Goal: Find specific page/section: Find specific page/section

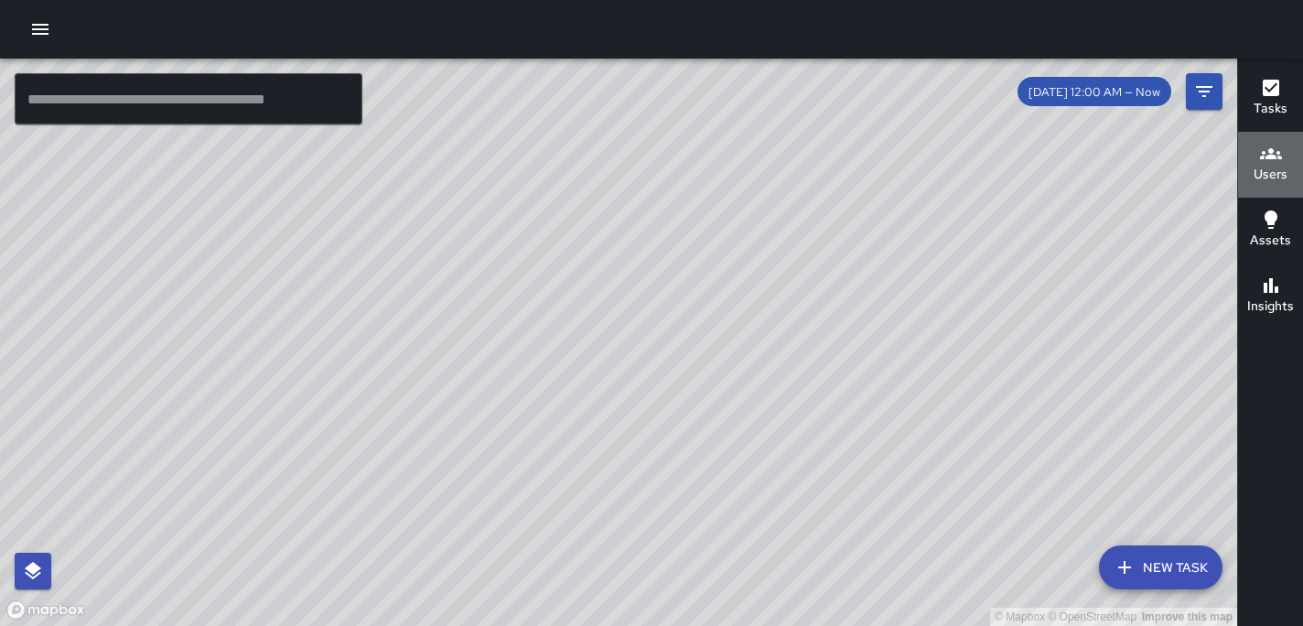
click at [1274, 169] on h6 "Users" at bounding box center [1270, 175] width 34 height 20
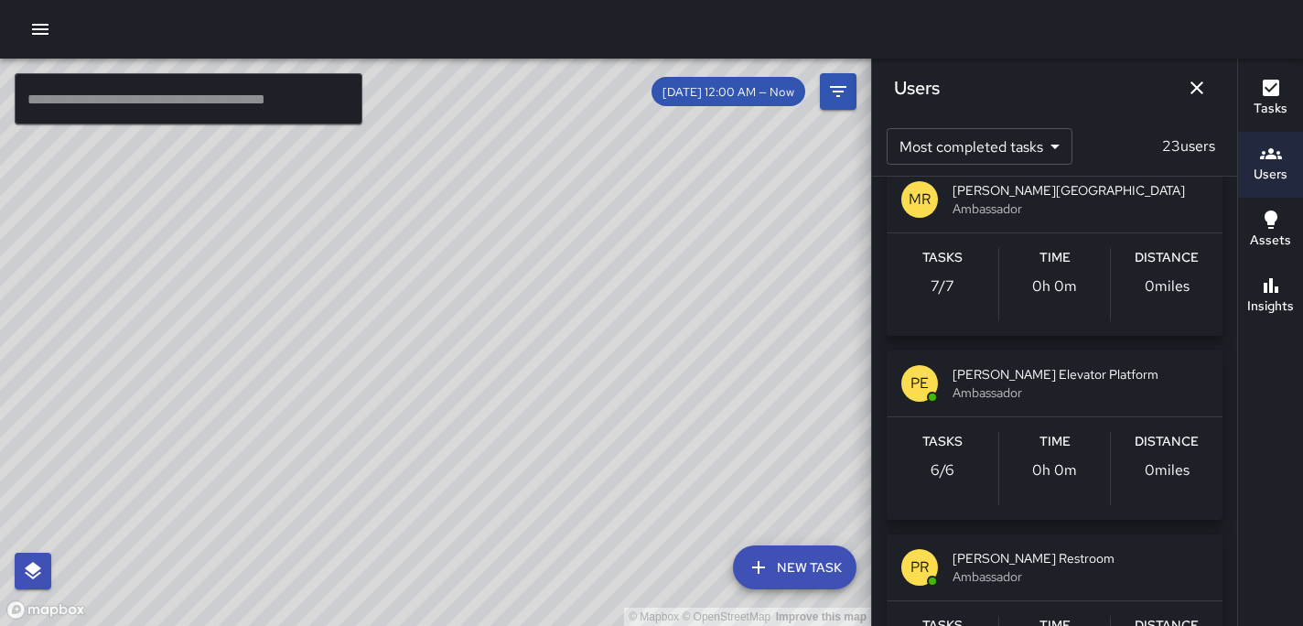
scroll to position [413, 0]
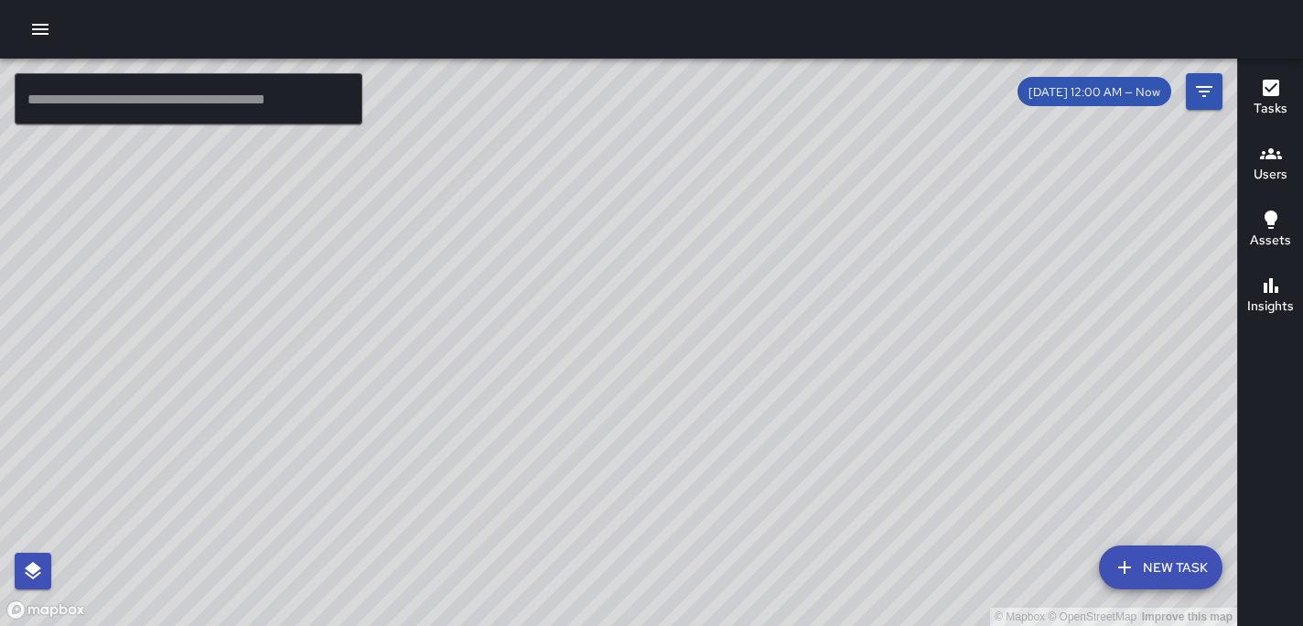
click at [1263, 165] on h6 "Users" at bounding box center [1270, 175] width 34 height 20
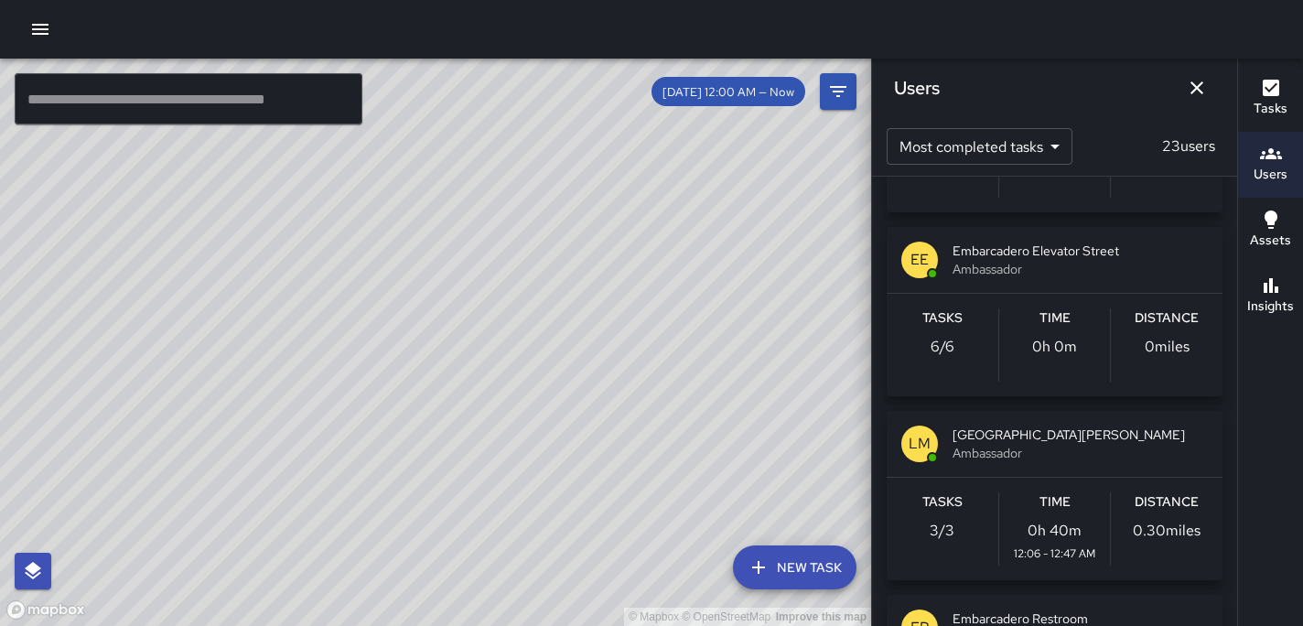
scroll to position [700, 0]
